Goal: Task Accomplishment & Management: Complete application form

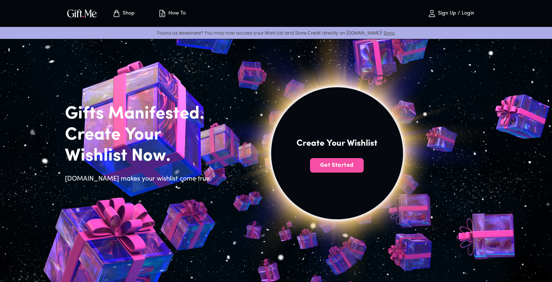
click at [334, 164] on span "Get Started" at bounding box center [337, 165] width 54 height 8
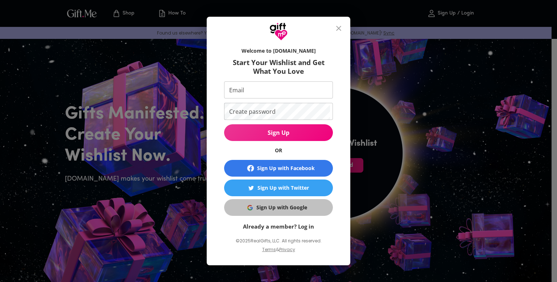
click at [279, 207] on div "Sign Up with Google" at bounding box center [282, 207] width 51 height 8
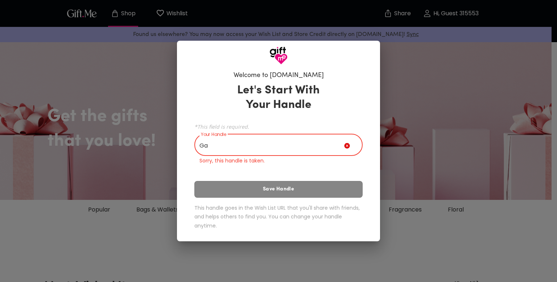
type input "G"
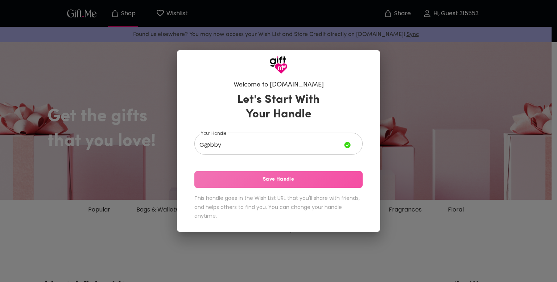
click at [318, 182] on span "Save Handle" at bounding box center [279, 179] width 168 height 8
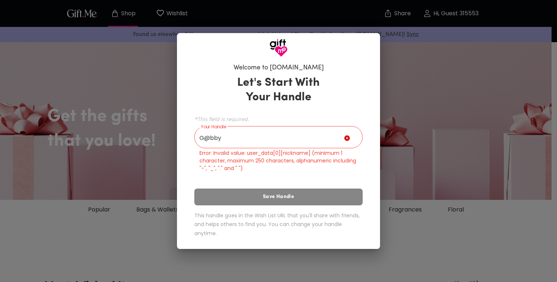
click at [263, 134] on input "G@bby" at bounding box center [270, 138] width 150 height 20
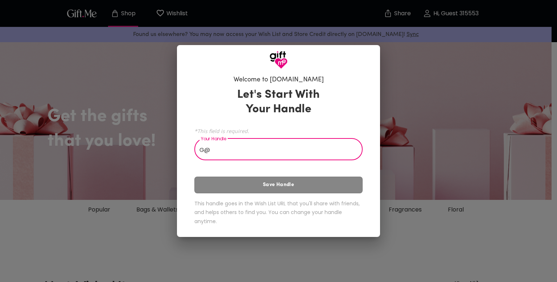
type input "G"
type input "g"
type input "G"
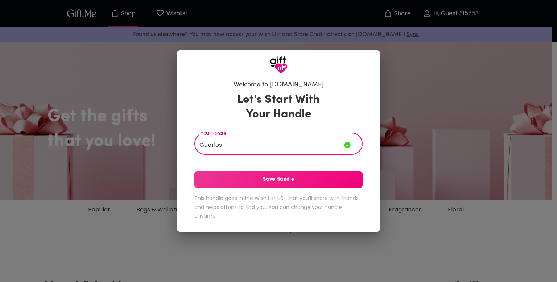
type input "Gcarlos"
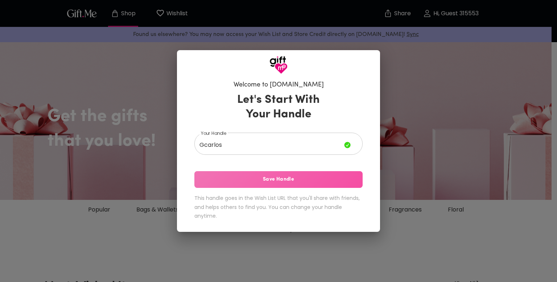
click at [277, 173] on button "Save Handle" at bounding box center [279, 179] width 168 height 17
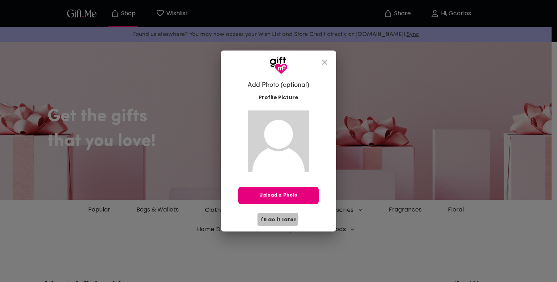
click at [277, 218] on span "I'll do it later" at bounding box center [279, 219] width 36 height 8
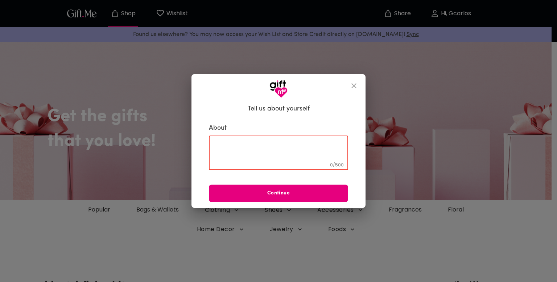
click at [253, 157] on textarea at bounding box center [278, 152] width 129 height 21
click at [356, 84] on icon "close" at bounding box center [354, 85] width 5 height 5
